Goal: Share content: Share content

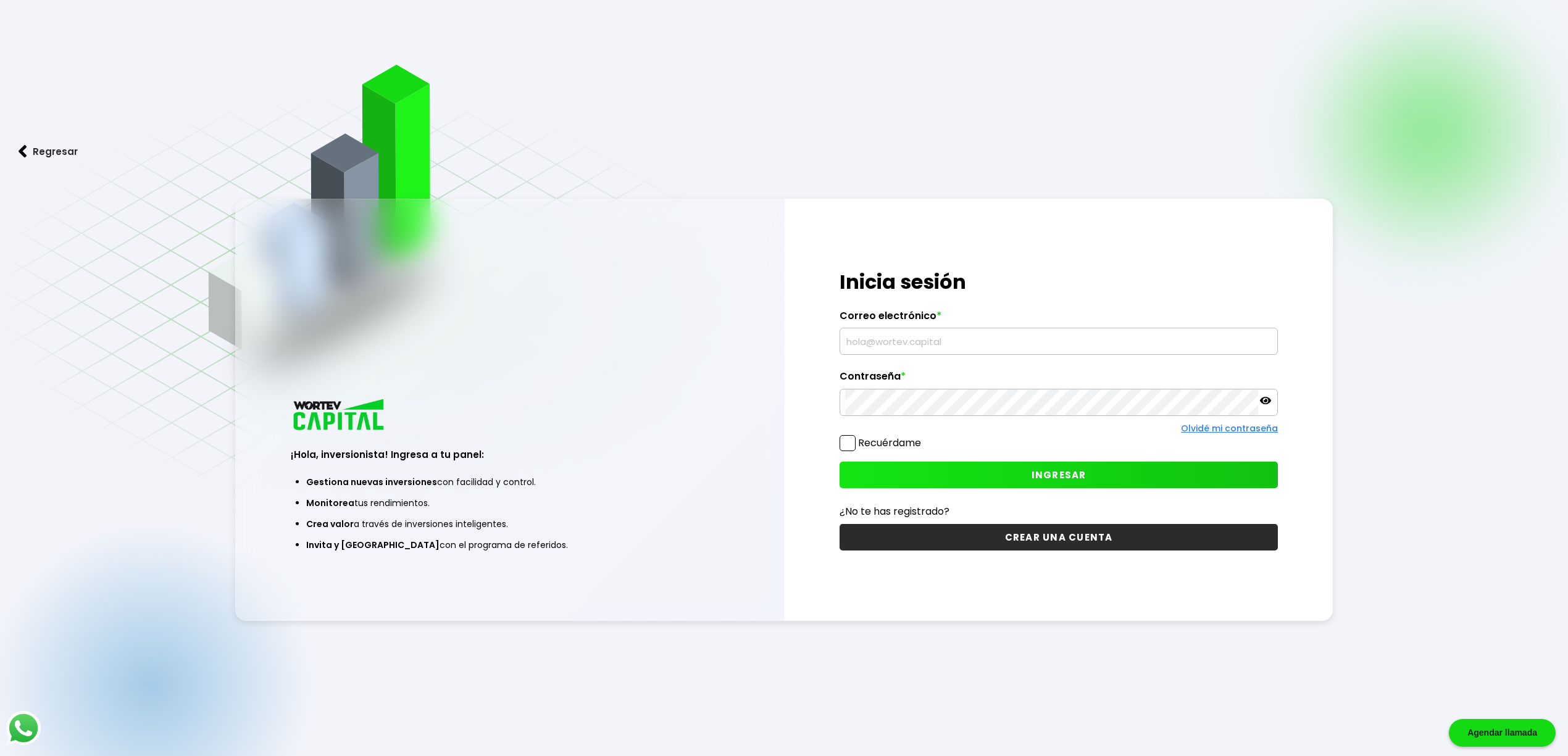
type input "[PERSON_NAME][EMAIL_ADDRESS][DOMAIN_NAME]"
click at [1099, 481] on button "INGRESAR" at bounding box center [1058, 474] width 438 height 27
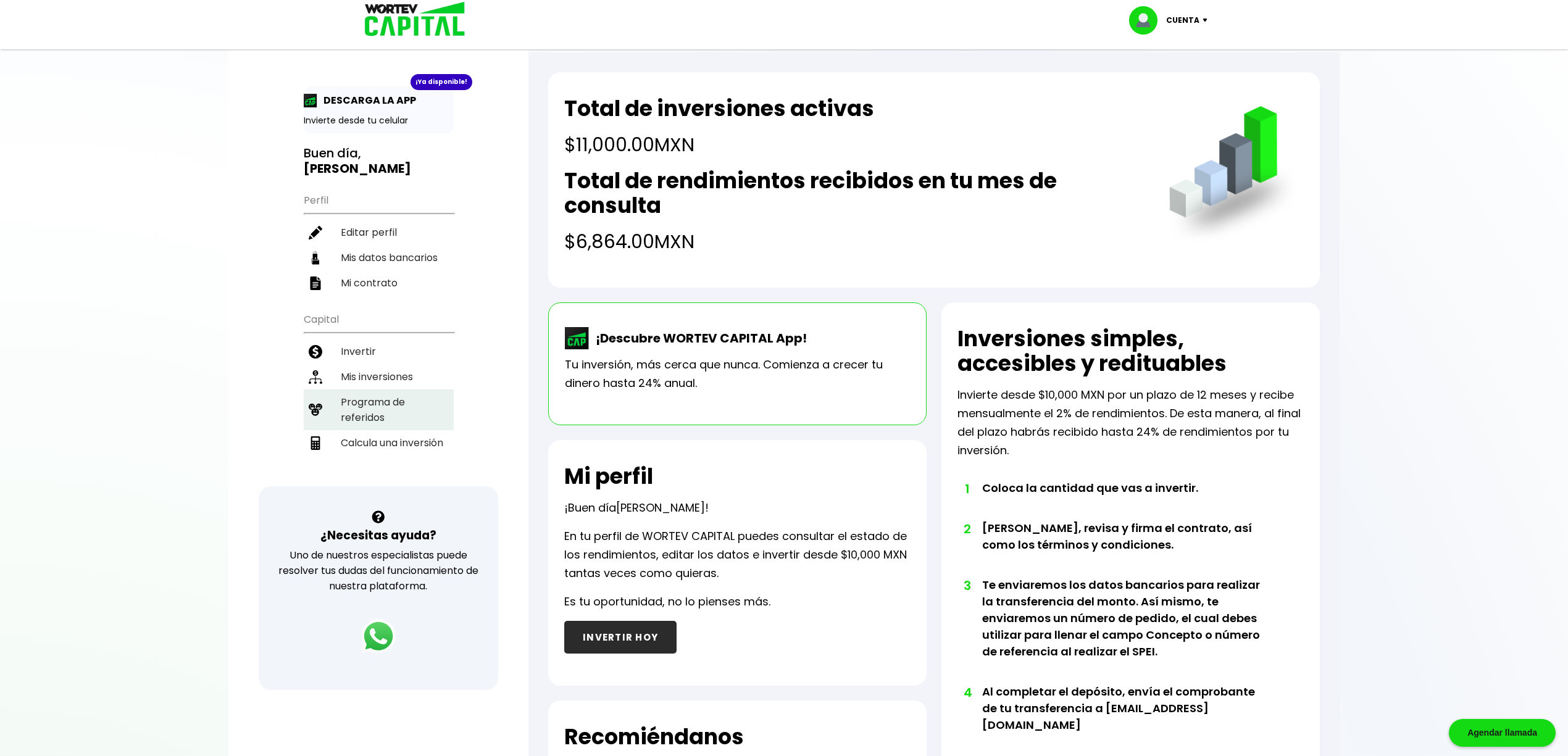
click at [378, 390] on li "Programa de referidos" at bounding box center [379, 409] width 150 height 40
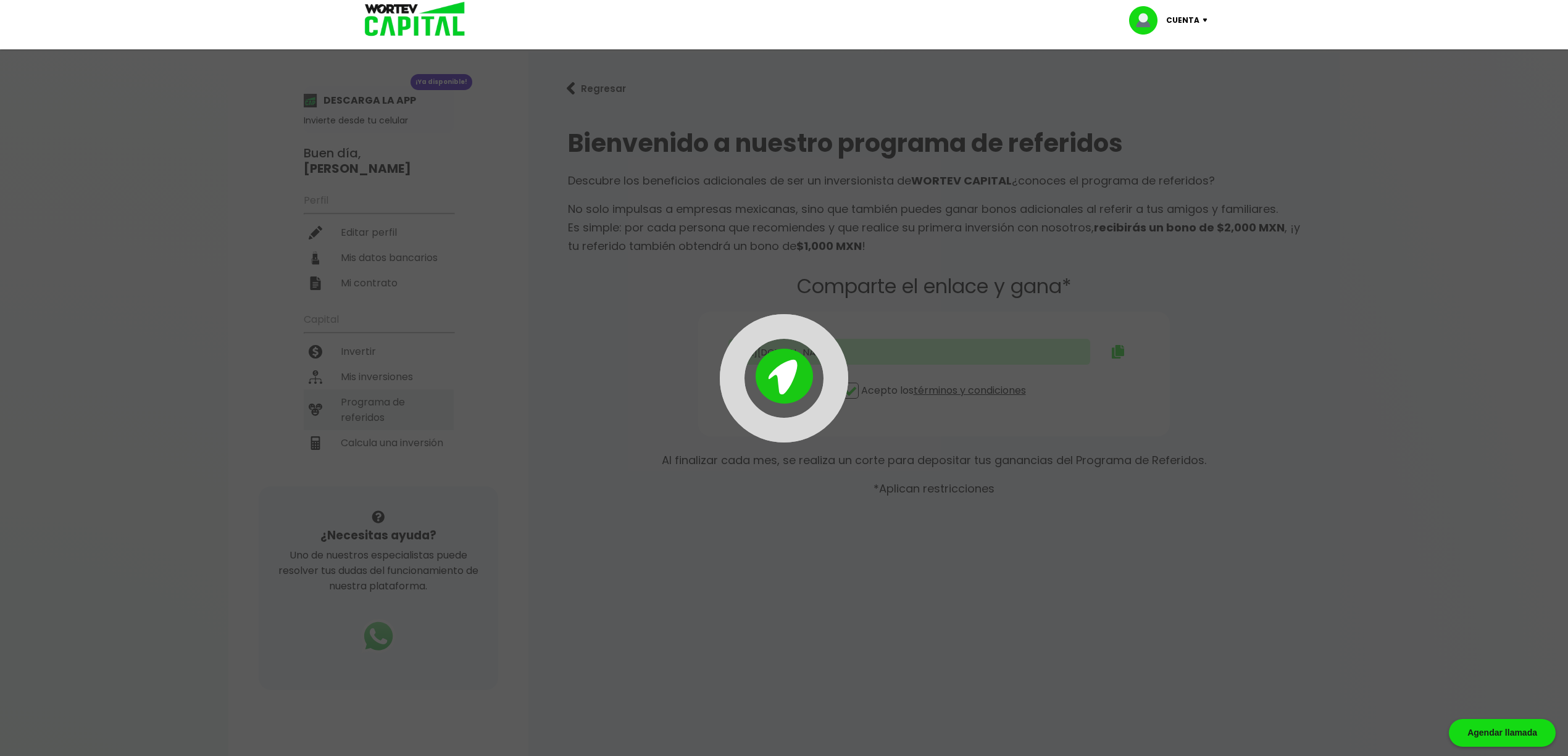
type input "[URL][DOMAIN_NAME][PERSON_NAME]"
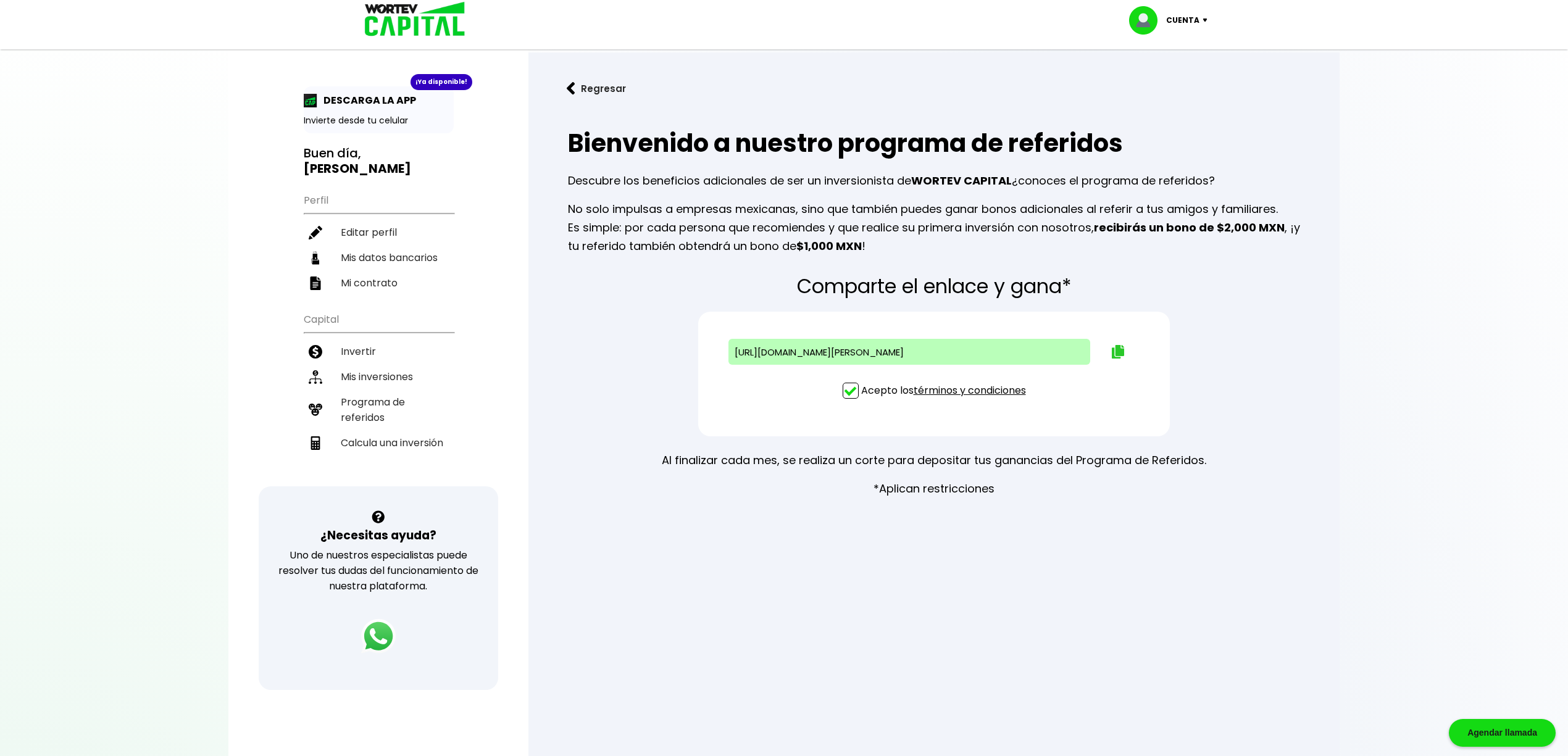
click at [1118, 368] on button at bounding box center [1118, 352] width 49 height 32
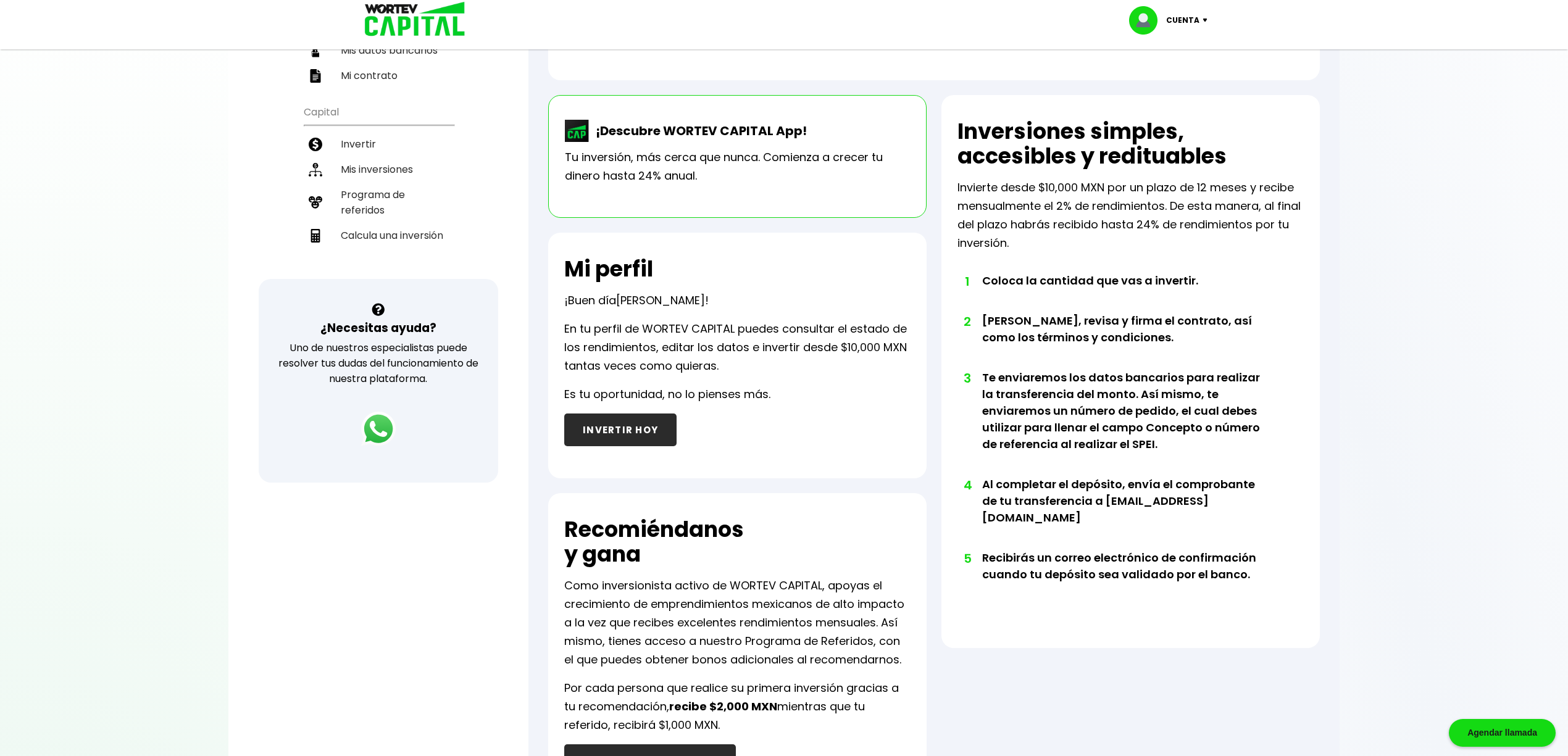
scroll to position [411, 0]
